Goal: Find specific page/section: Find specific page/section

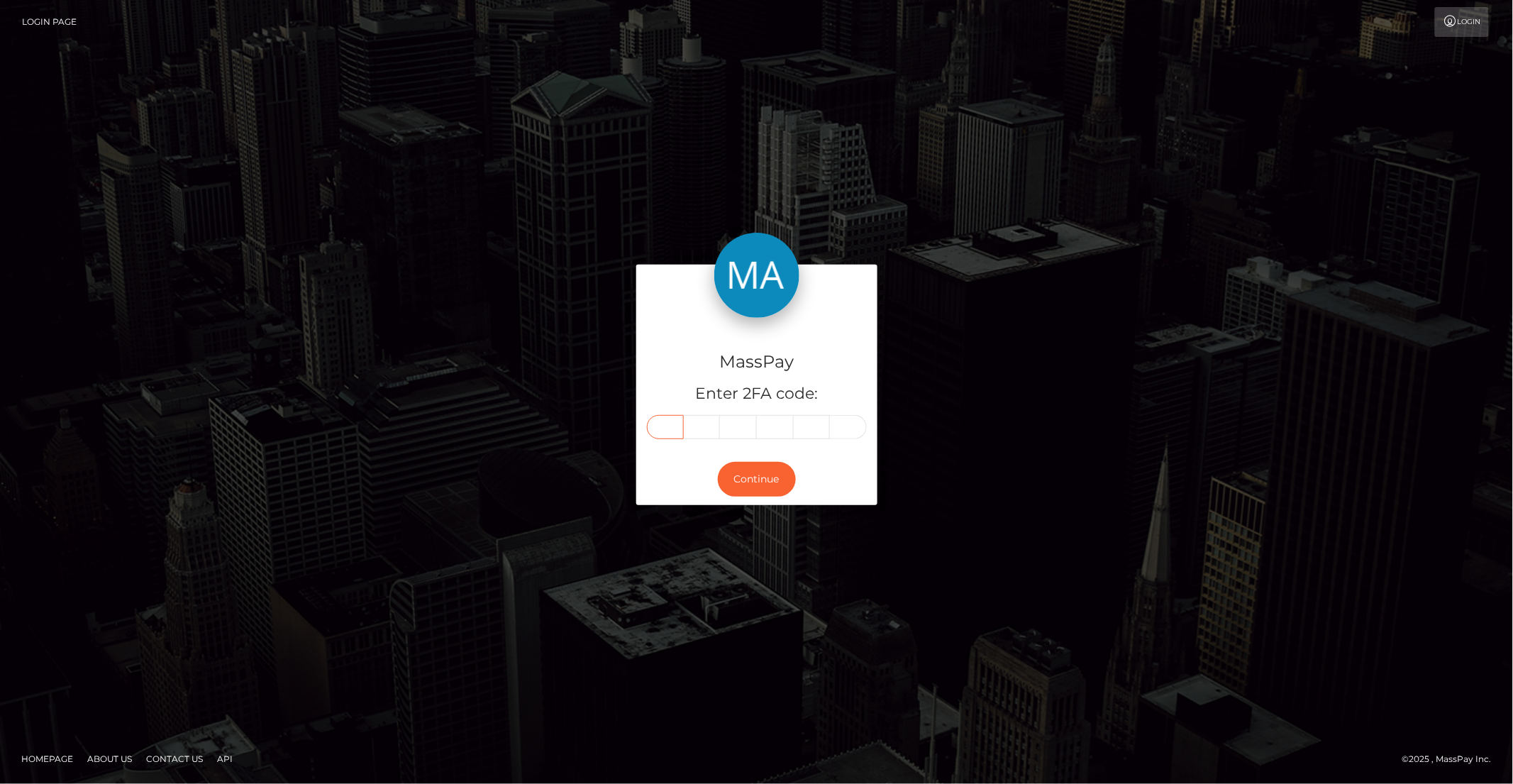
paste input "4"
type input "4"
type input "8"
type input "2"
type input "1"
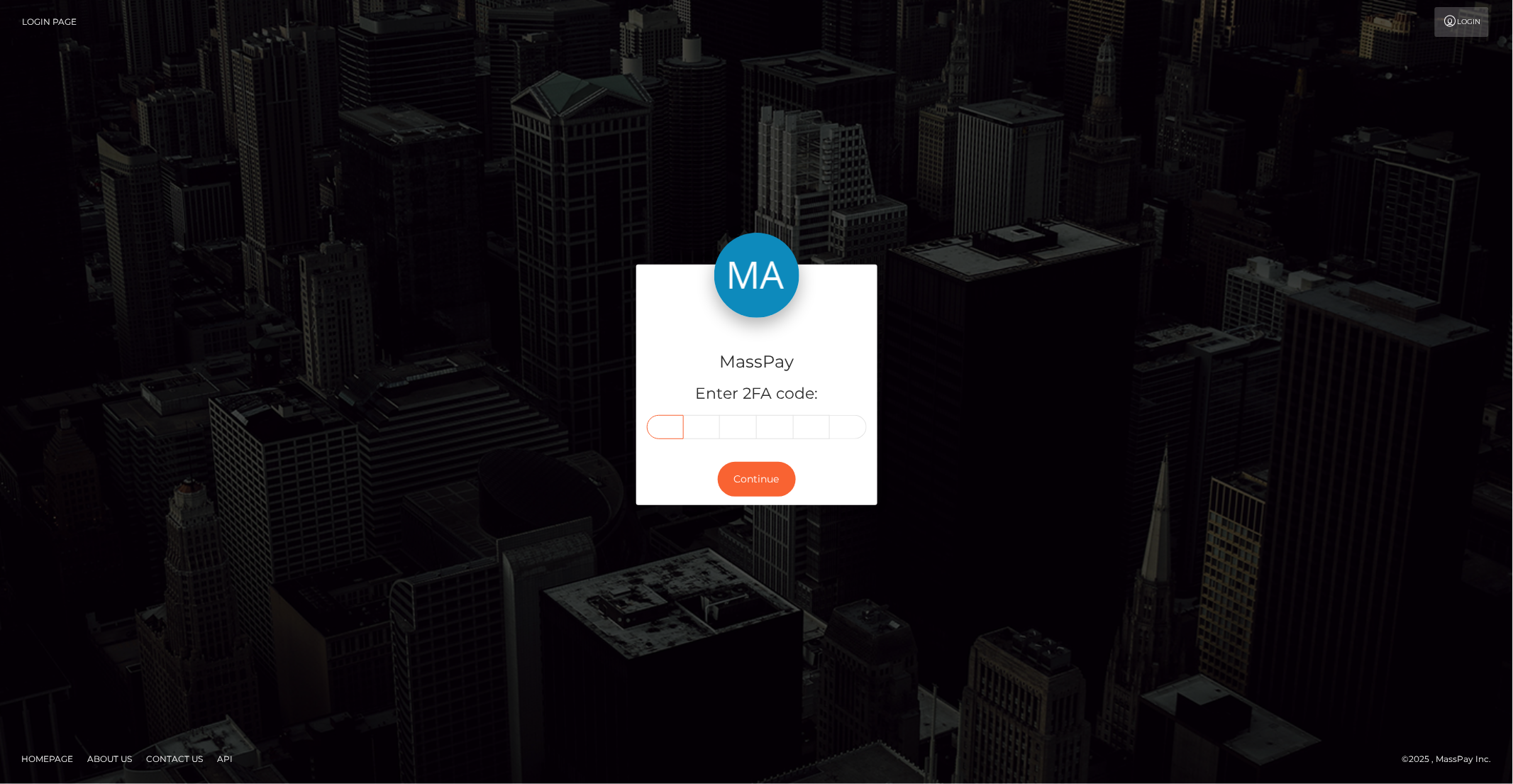
type input "2"
type input "3"
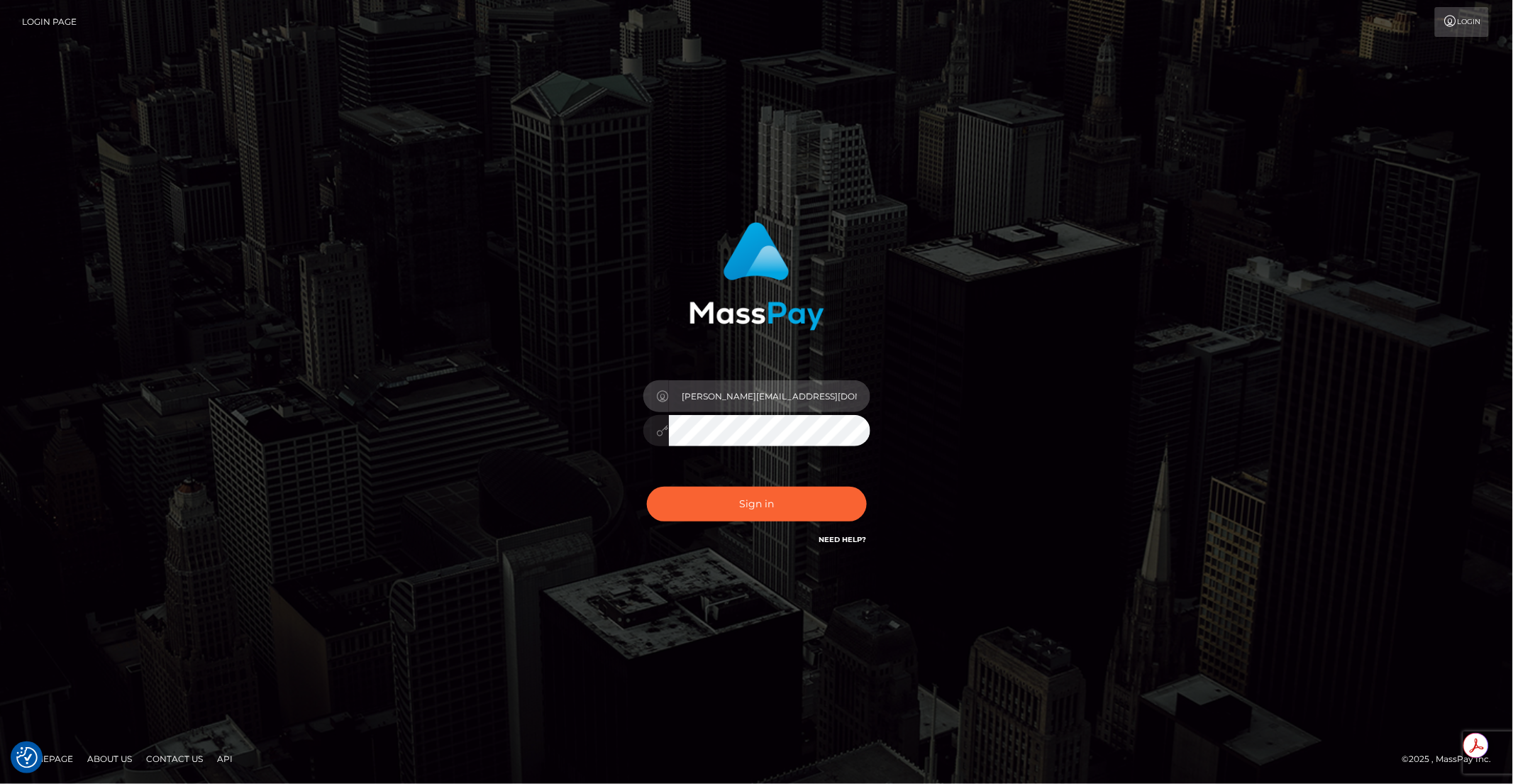
click at [770, 393] on input "brent@masspay.io" at bounding box center [769, 396] width 201 height 32
type input "brentg"
click at [748, 510] on button "Sign in" at bounding box center [757, 504] width 220 height 35
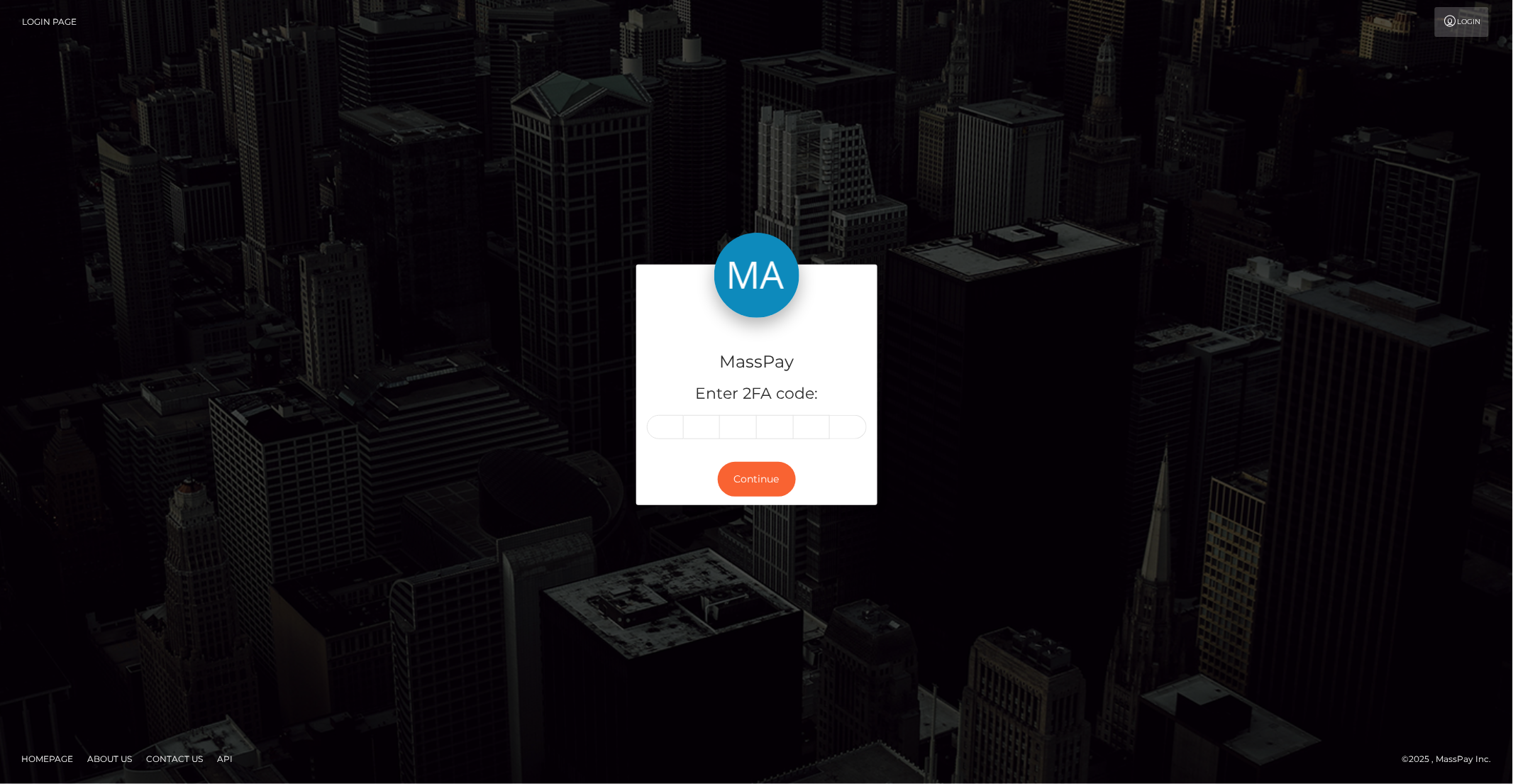
type input "4"
type input "8"
type input "2"
type input "1"
type input "2"
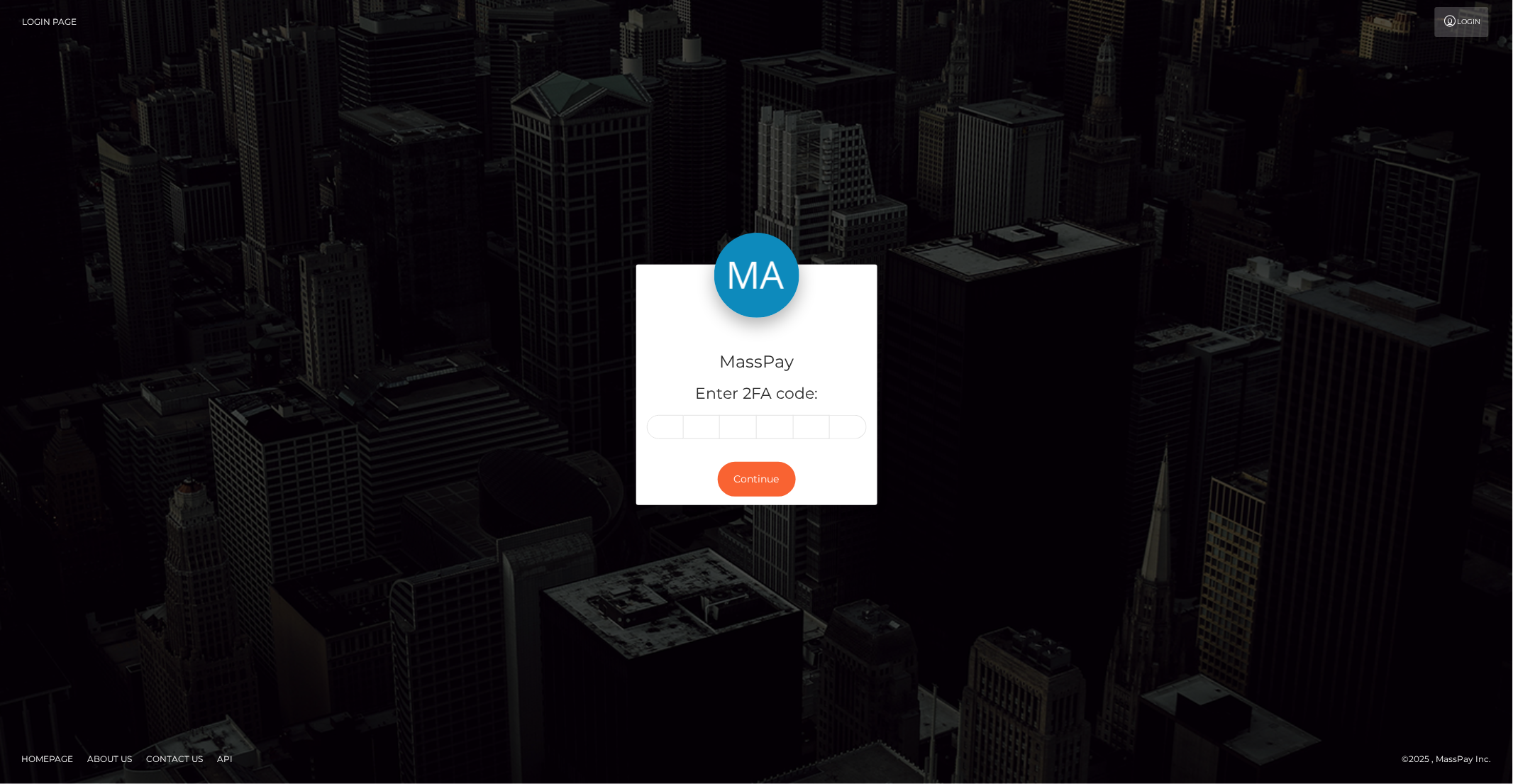
type input "3"
click at [770, 480] on button "Continue" at bounding box center [757, 479] width 78 height 35
click at [1017, 482] on div "MassPay Enter 2FA code: 4 8 2 1 2 3 482123 Continue" at bounding box center [757, 392] width 809 height 255
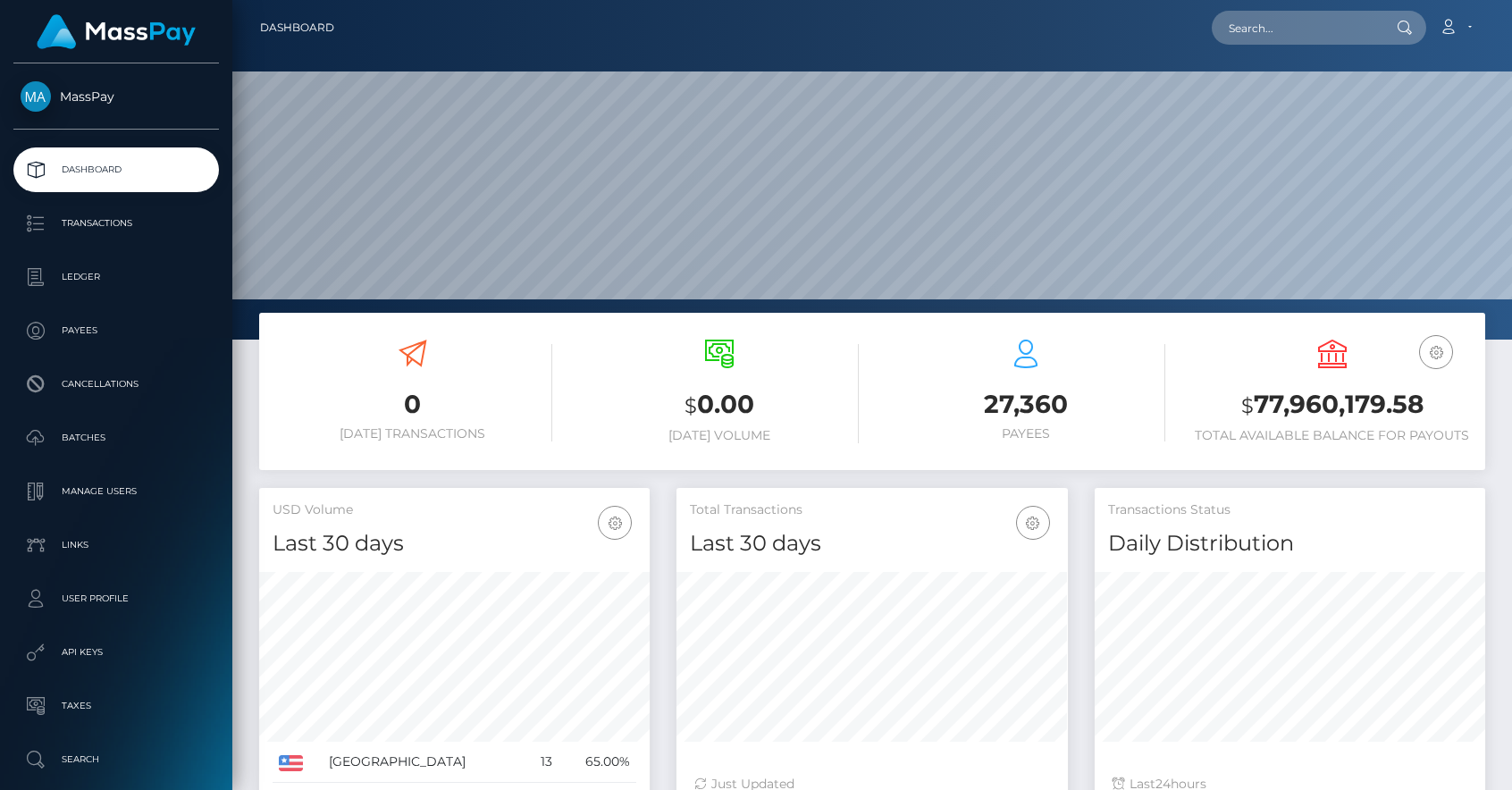
scroll to position [317, 391]
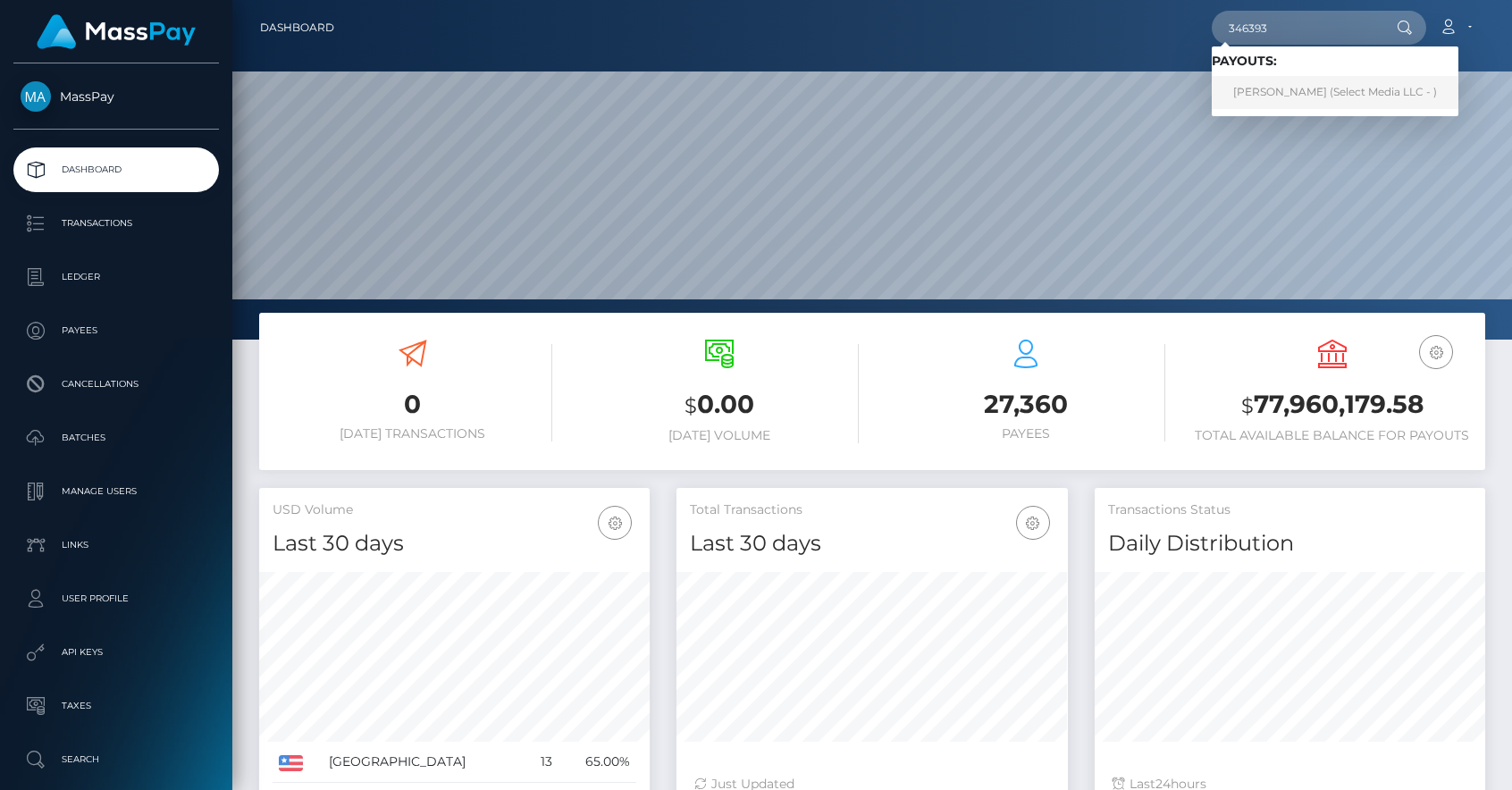
type input "346393"
click at [1294, 89] on link "Millana Jackson (Select Media LLC - )" at bounding box center [1335, 92] width 247 height 33
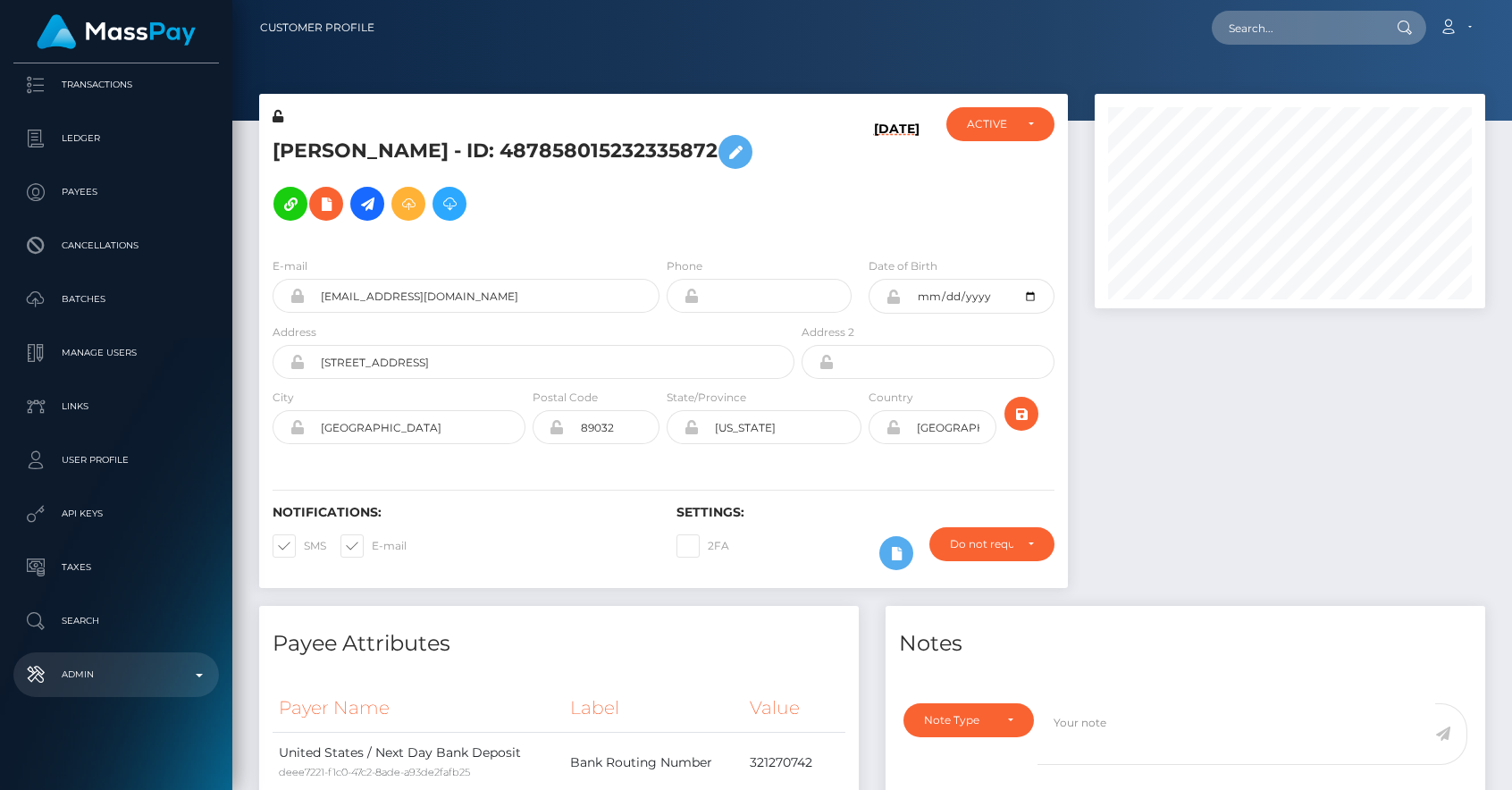
scroll to position [4, 0]
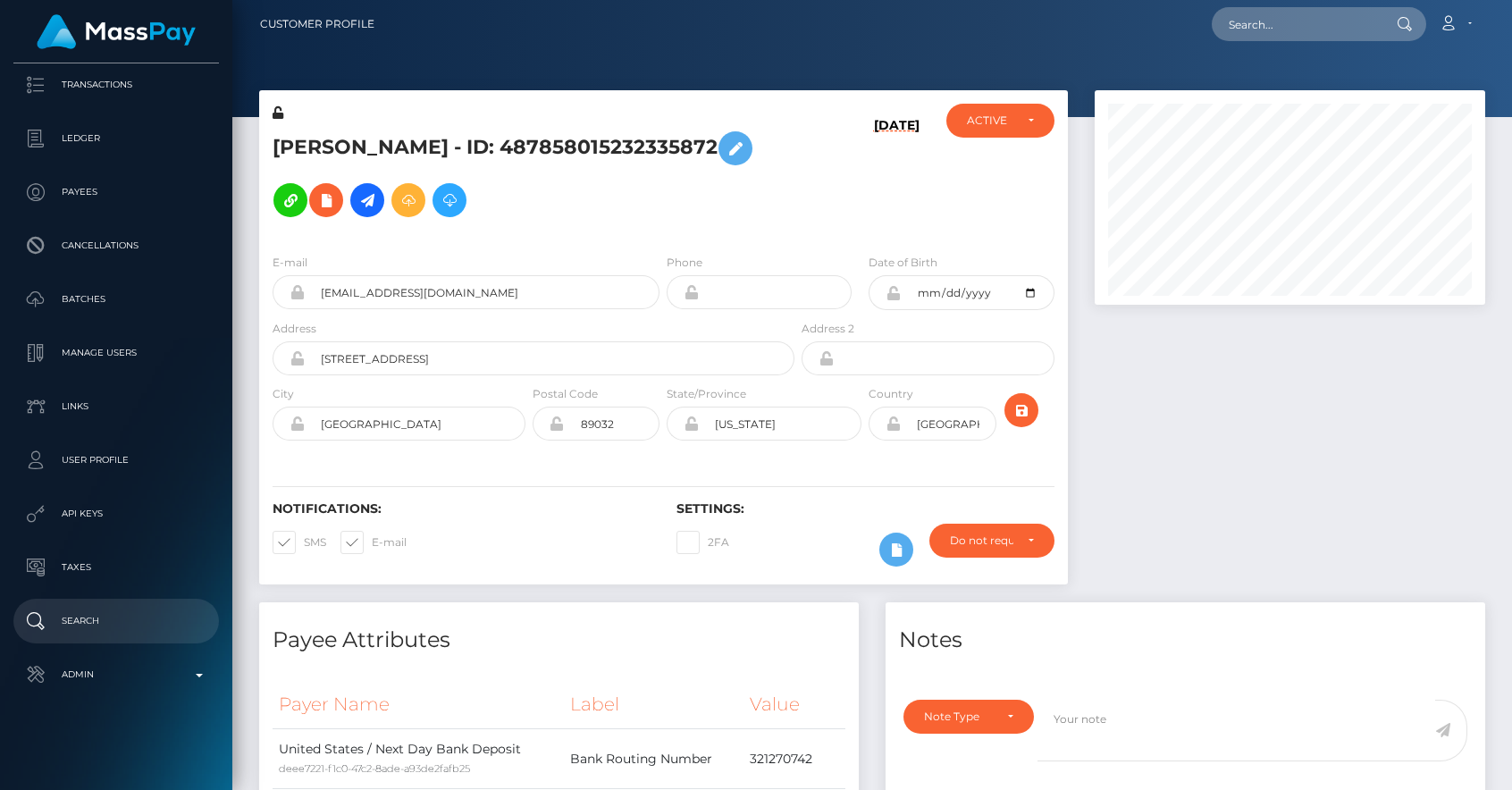
click at [94, 626] on p "Search" at bounding box center [117, 621] width 192 height 27
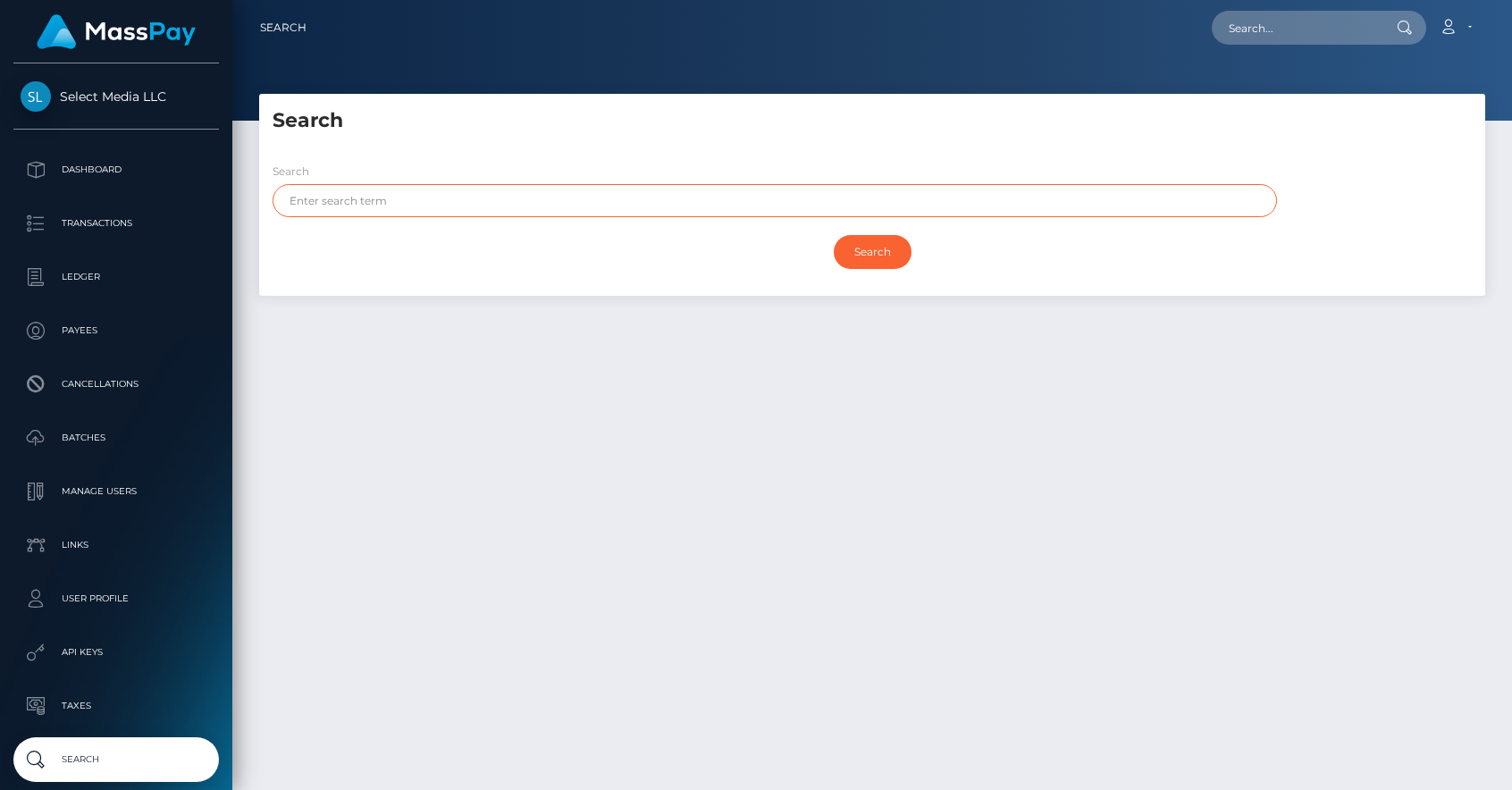
click at [363, 205] on input "text" at bounding box center [775, 200] width 1004 height 33
type input "27.86"
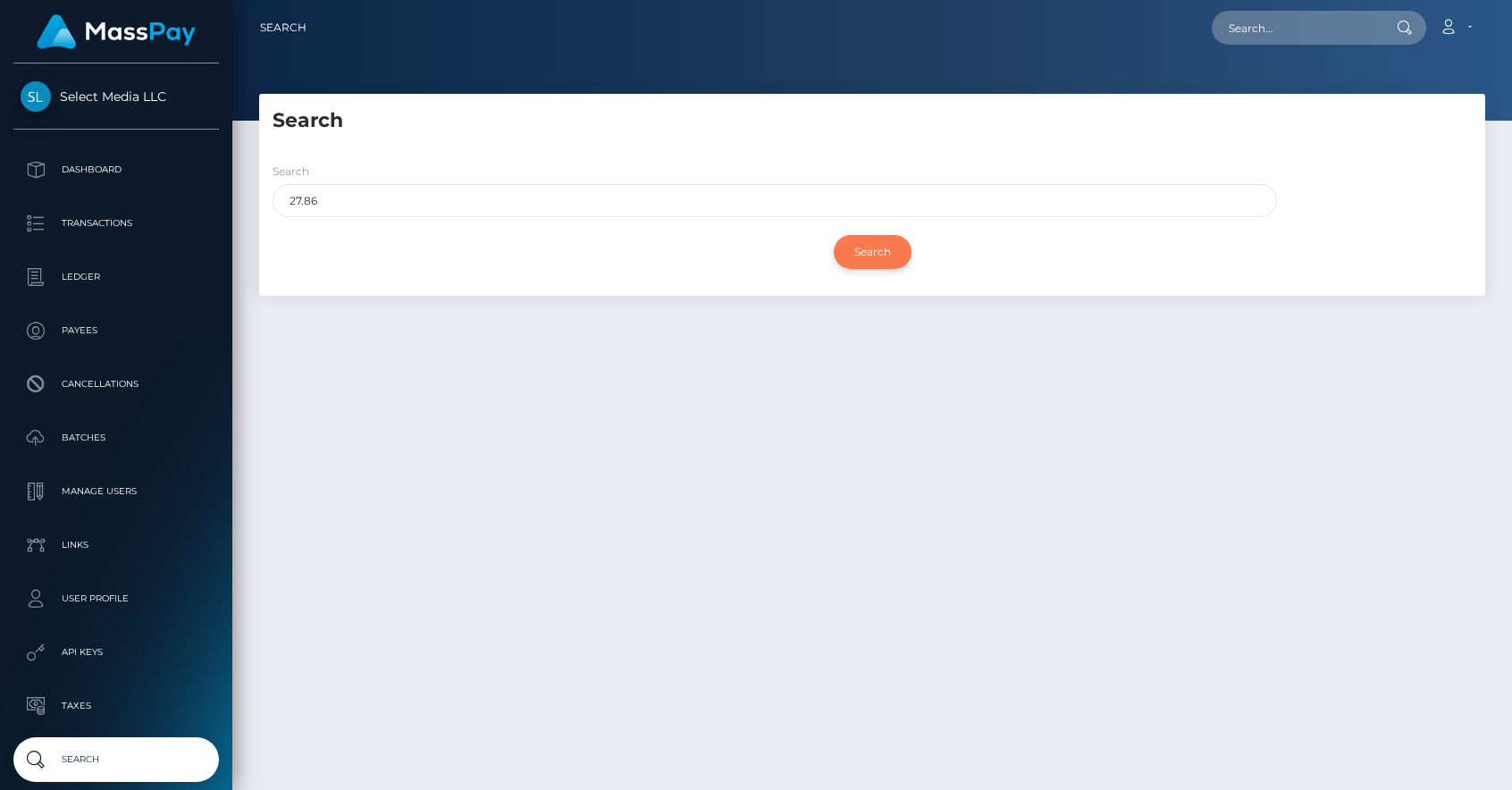
click at [893, 257] on input "Search" at bounding box center [873, 253] width 78 height 34
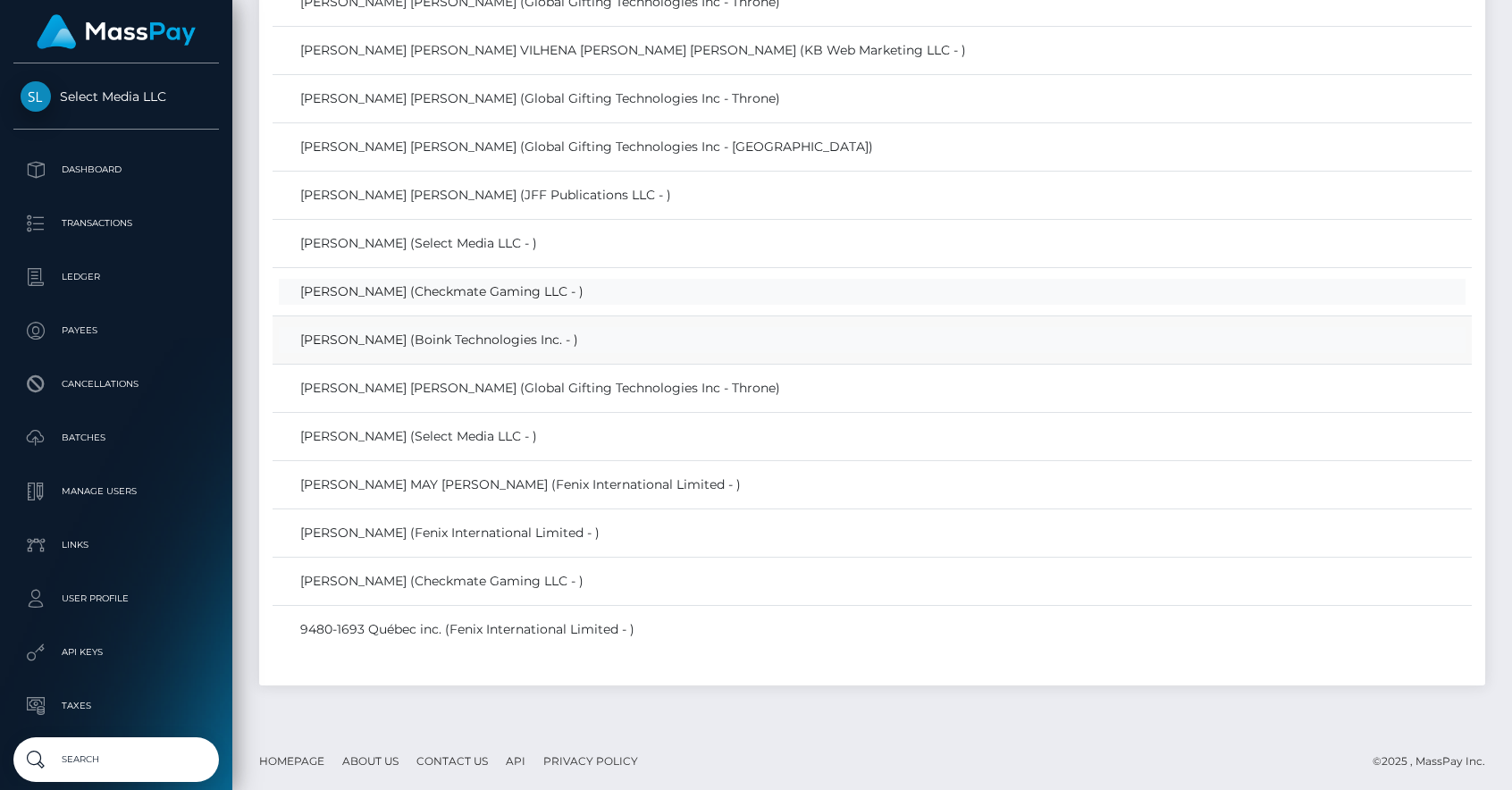
scroll to position [1558, 0]
click at [443, 579] on link "Billy Roumeliotis (Checkmate Gaming LLC - )" at bounding box center [872, 578] width 1187 height 26
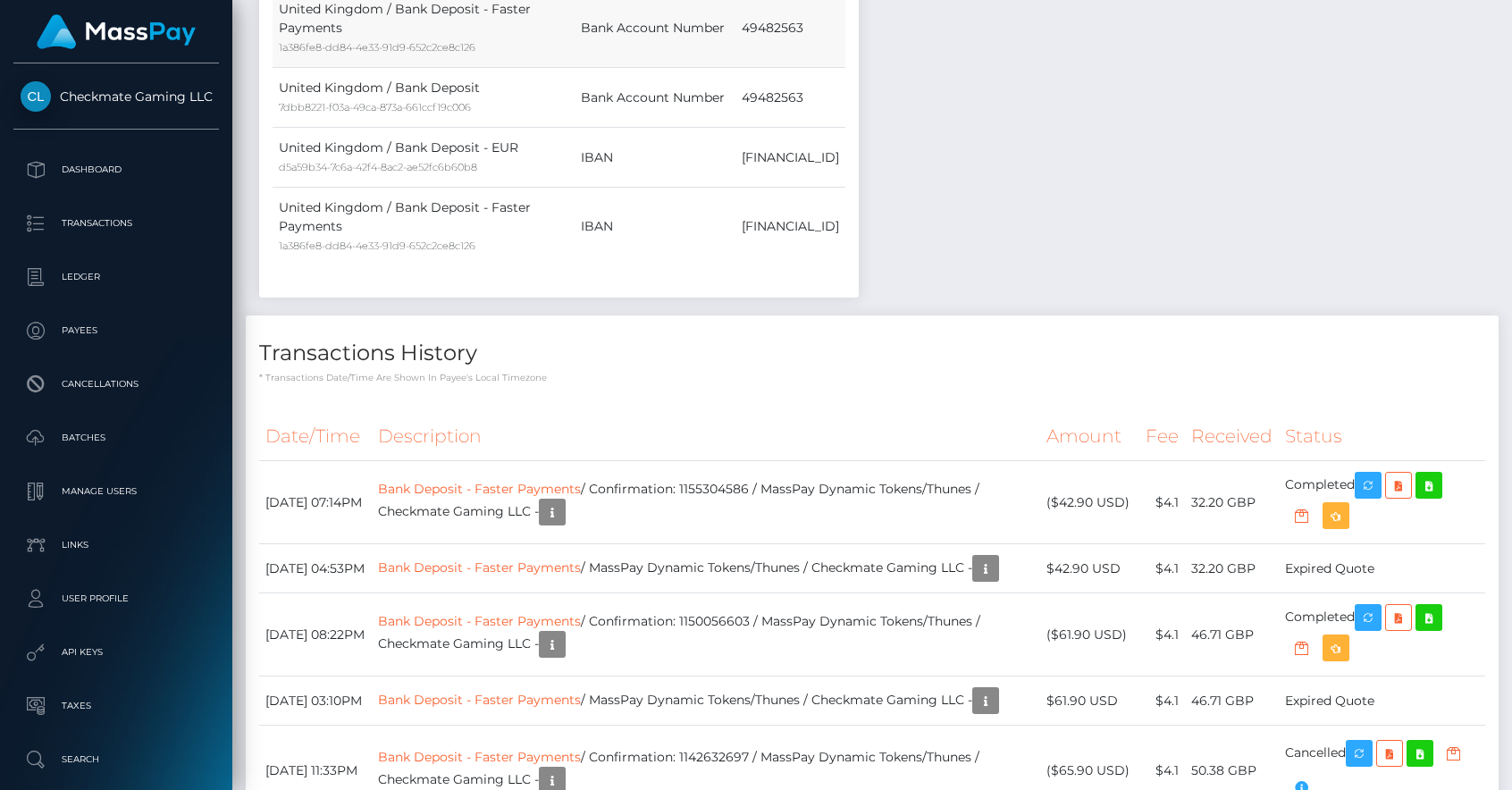
scroll to position [1346, 0]
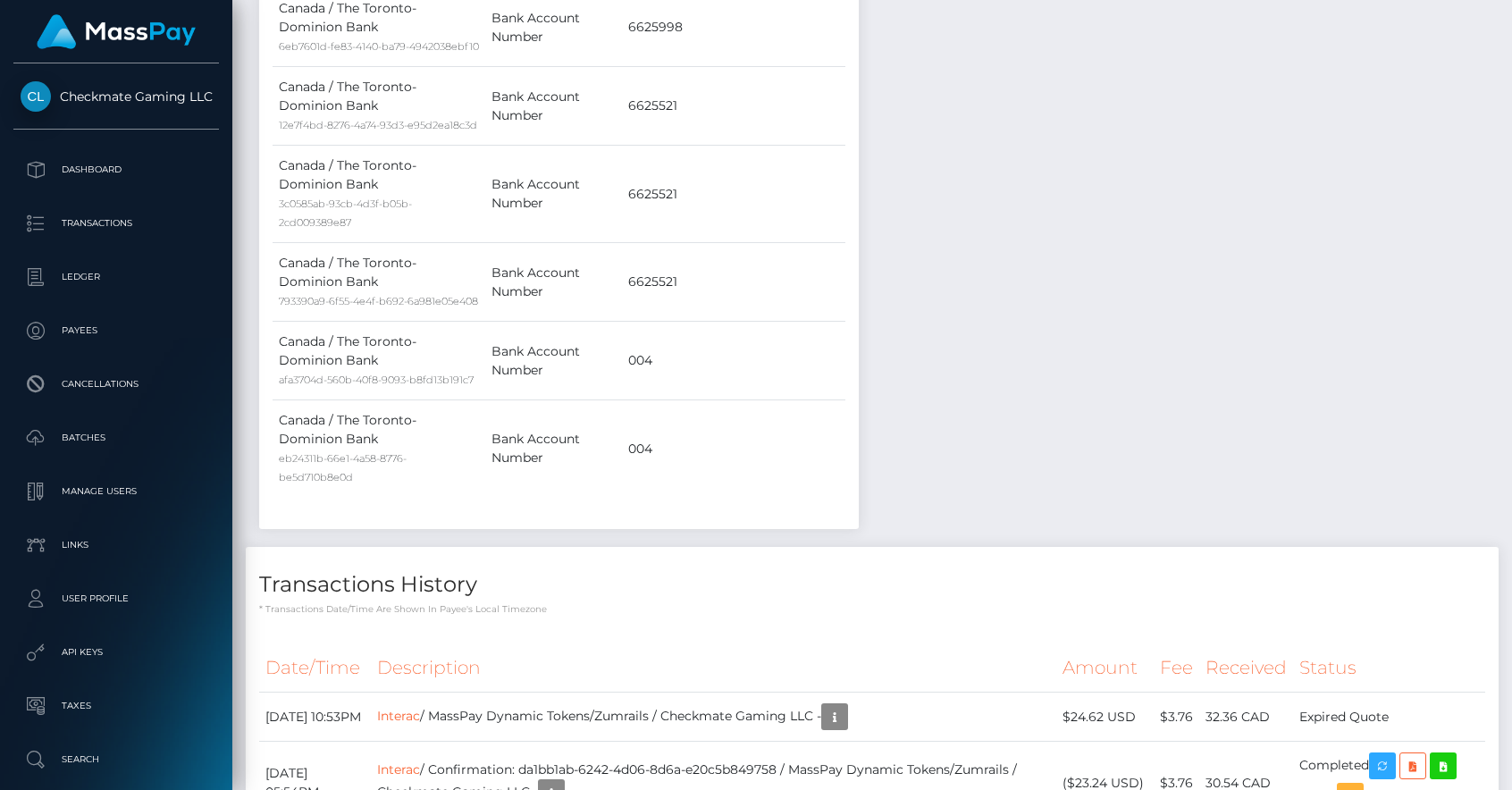
scroll to position [2519, 0]
